Goal: Find contact information: Find contact information

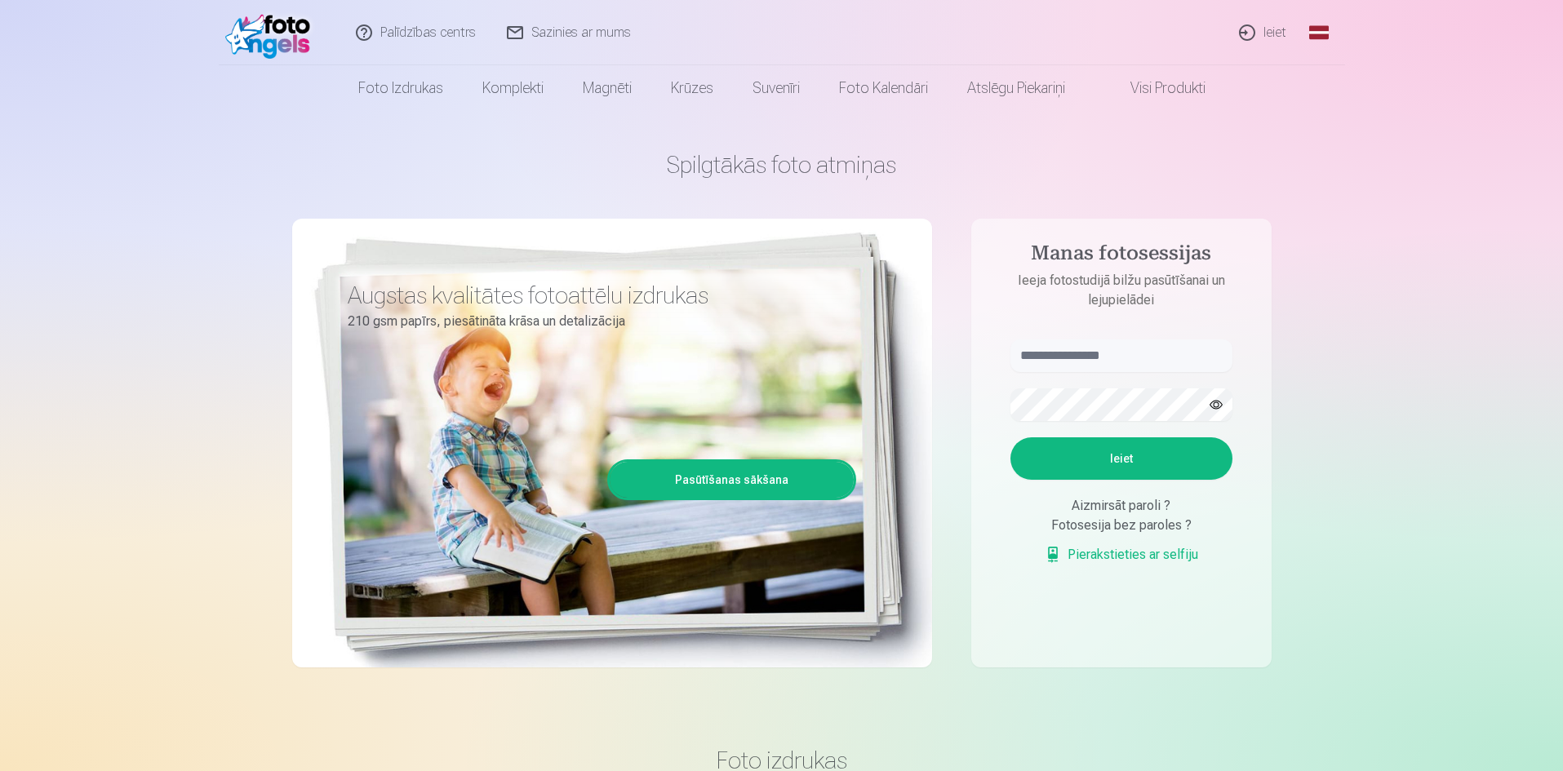
click at [546, 29] on link "Sazinies ar mums" at bounding box center [569, 32] width 155 height 65
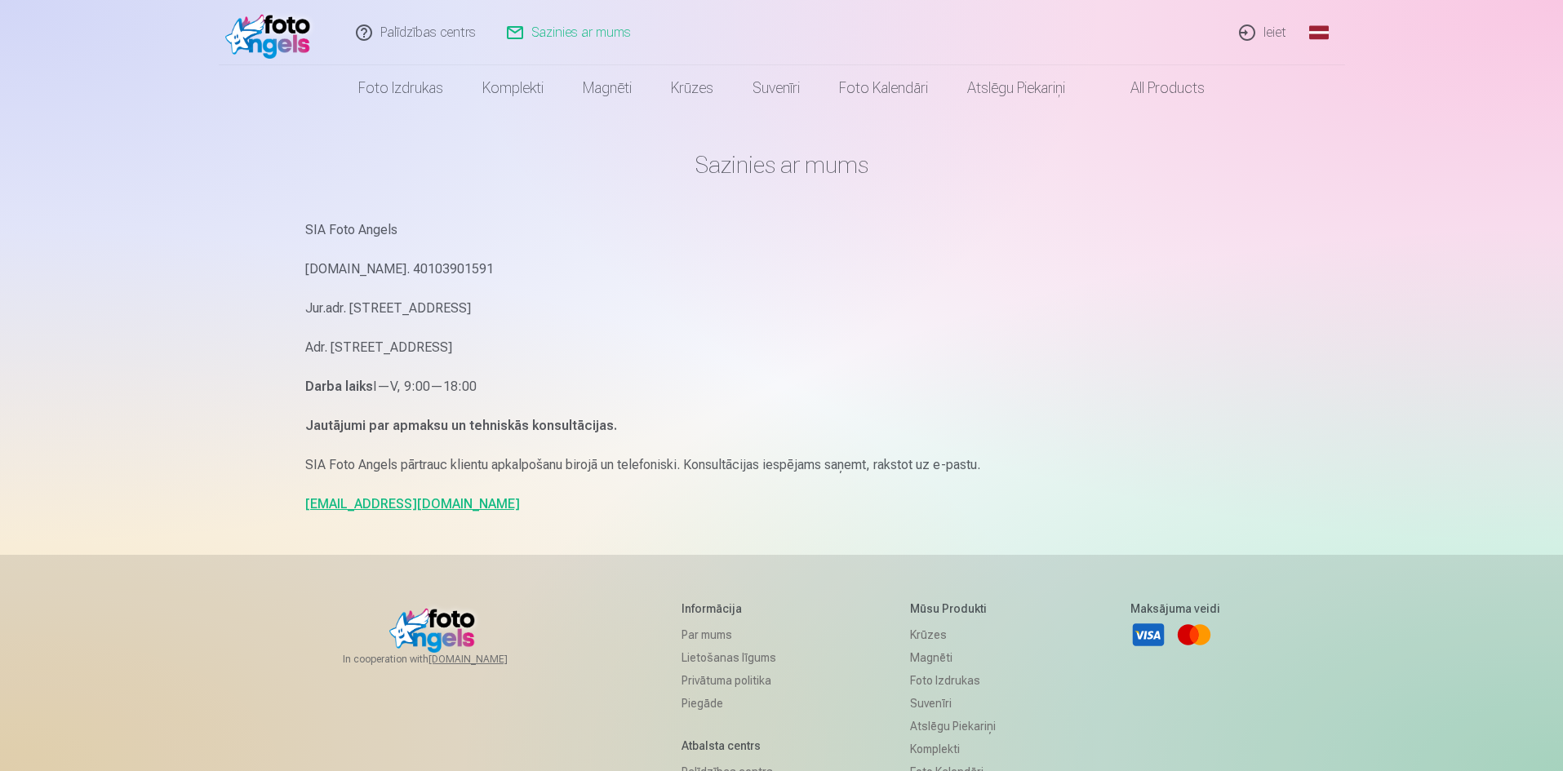
click at [383, 503] on link "[EMAIL_ADDRESS][DOMAIN_NAME]" at bounding box center [412, 504] width 215 height 16
click at [861, 171] on h1 "Sazinies ar mums" at bounding box center [781, 164] width 953 height 29
click at [540, 35] on link "Sazinies ar mums" at bounding box center [569, 32] width 155 height 65
click at [406, 498] on link "[EMAIL_ADDRESS][DOMAIN_NAME]" at bounding box center [412, 504] width 215 height 16
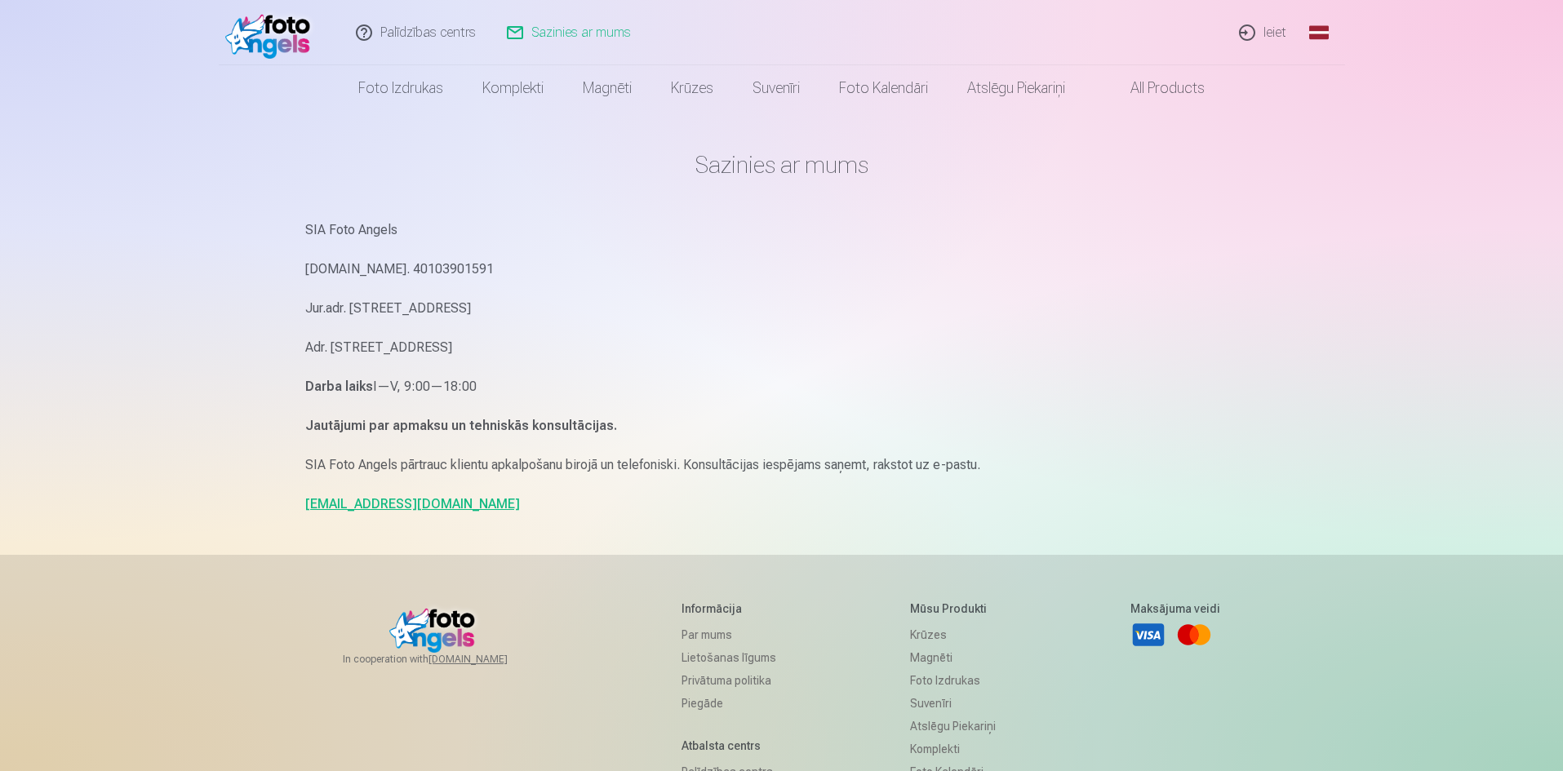
click at [401, 510] on link "[EMAIL_ADDRESS][DOMAIN_NAME]" at bounding box center [412, 504] width 215 height 16
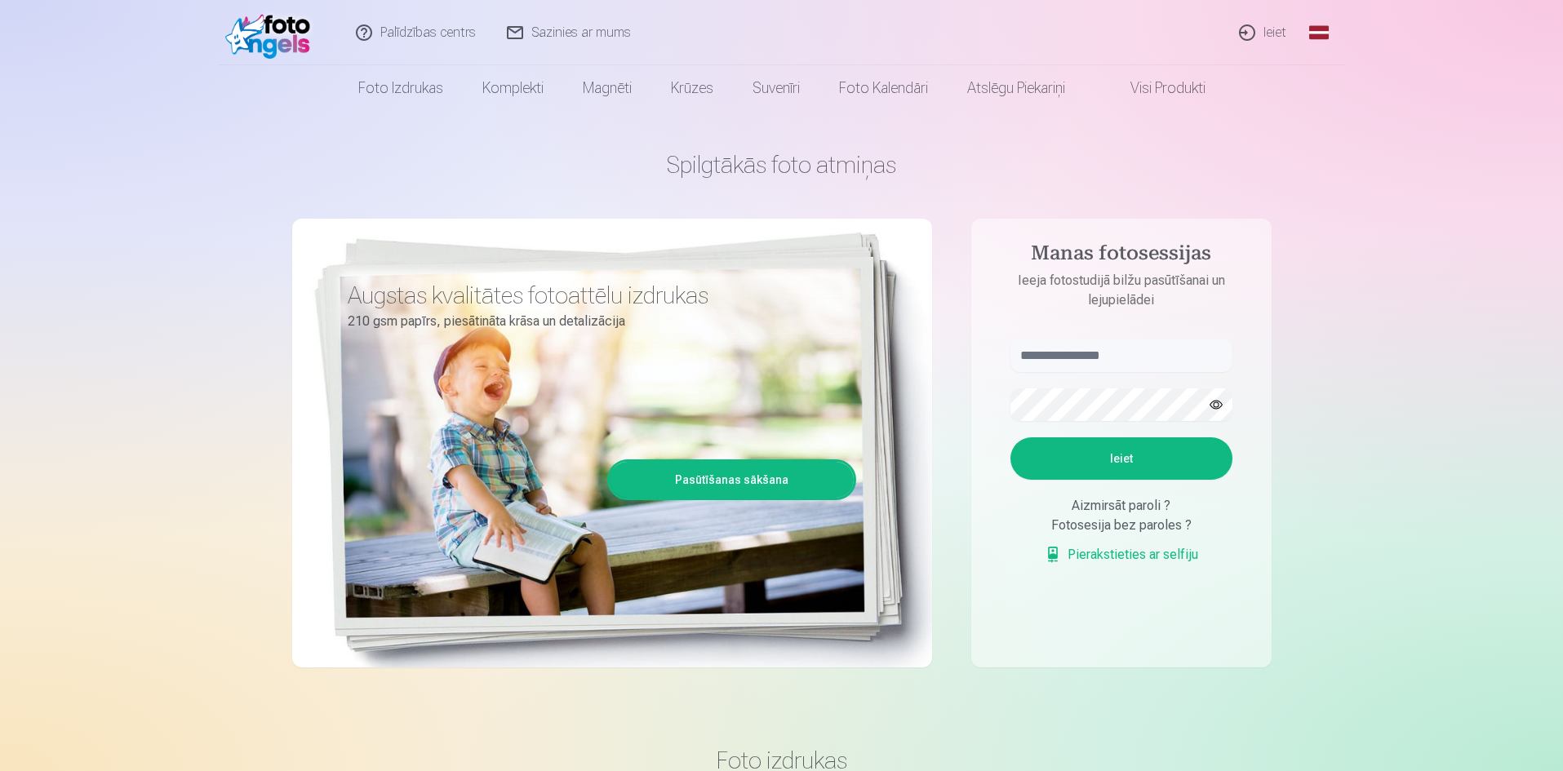
click at [1146, 556] on link "Pierakstieties ar selfiju" at bounding box center [1120, 555] width 153 height 20
